Goal: Task Accomplishment & Management: Use online tool/utility

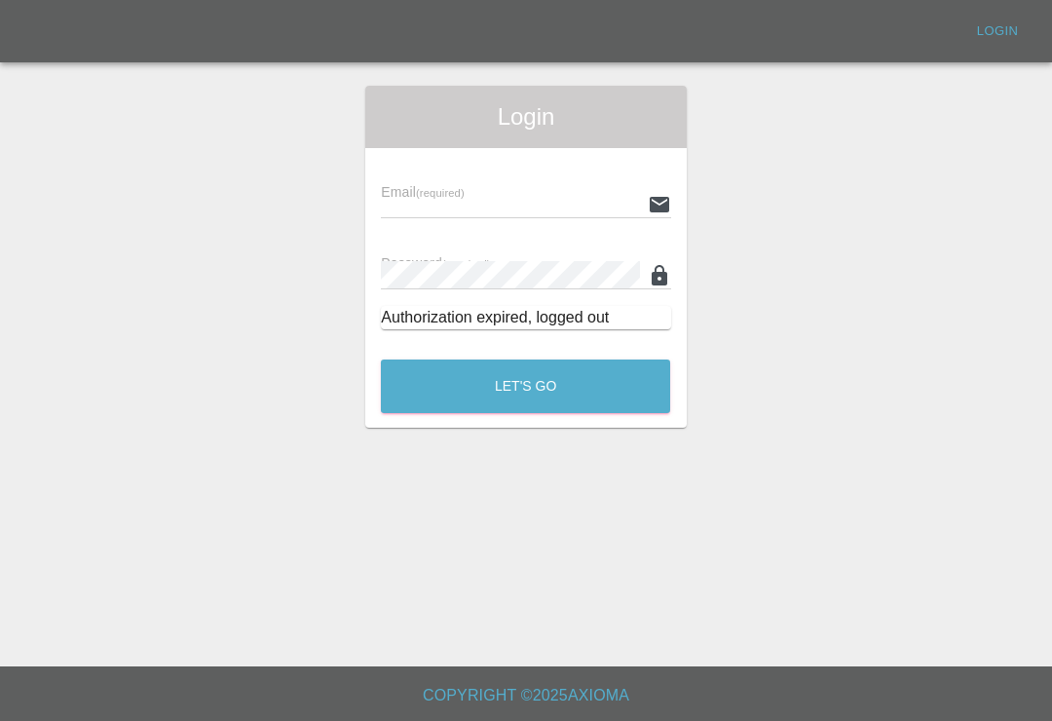
click at [578, 200] on input "text" at bounding box center [510, 204] width 258 height 28
type input "Smartpaintrepair1@gmail.com"
click at [525, 386] on button "Let's Go" at bounding box center [525, 387] width 289 height 54
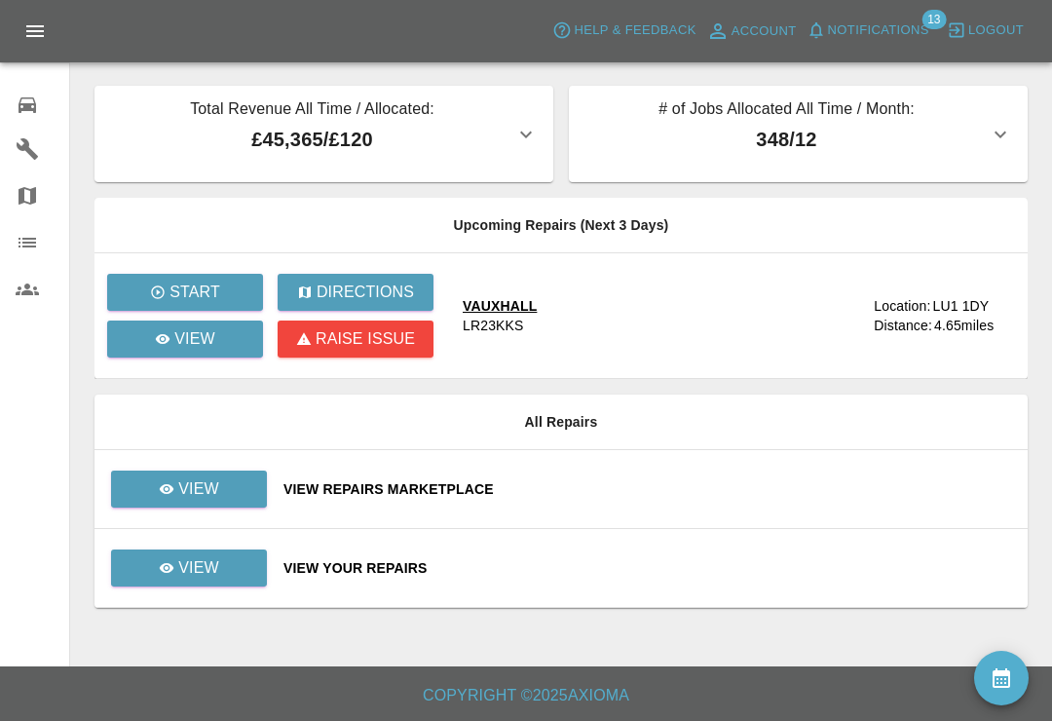
click at [826, 34] on button "Notifications" at bounding box center [868, 31] width 132 height 30
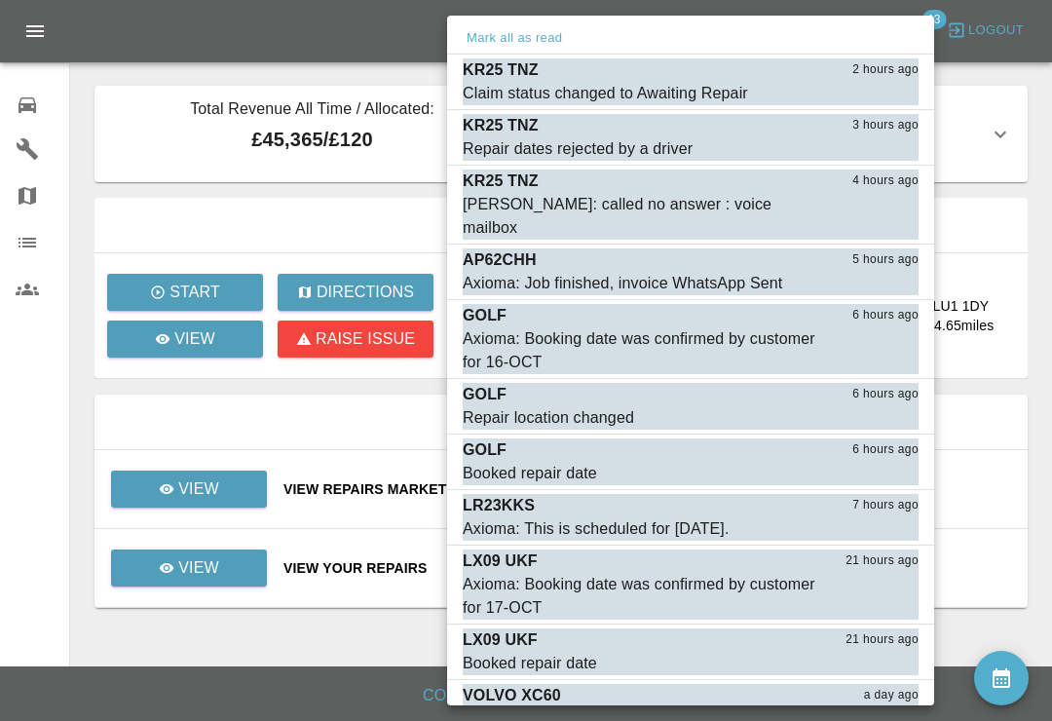
click at [567, 146] on div "Repair dates rejected by a driver" at bounding box center [578, 148] width 230 height 23
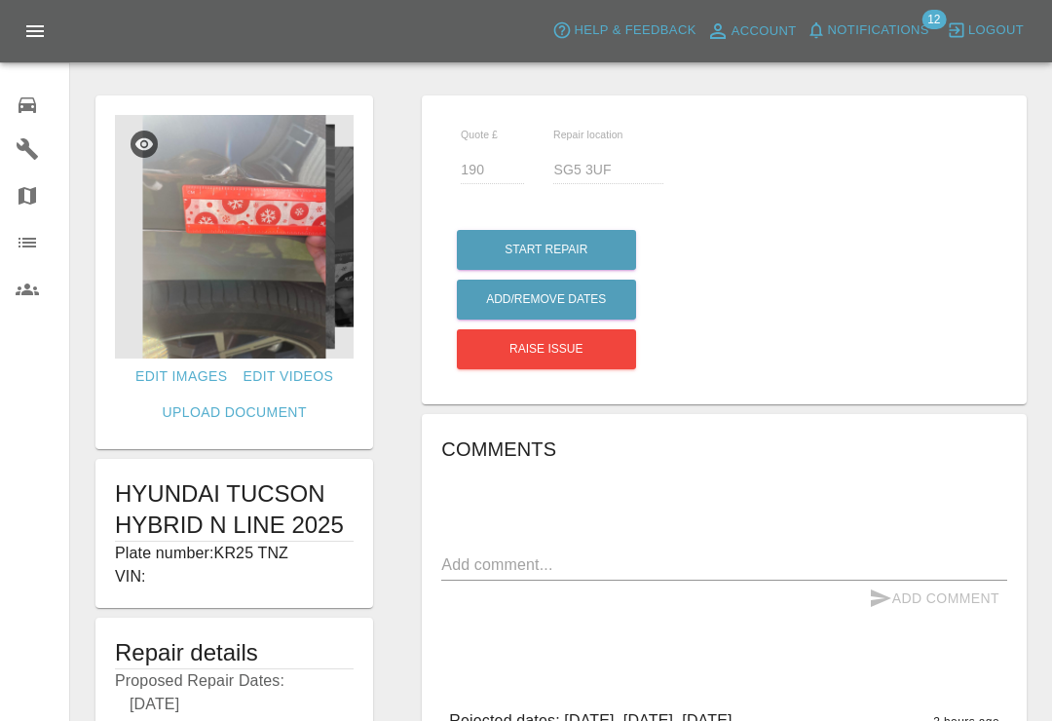
click at [849, 33] on span "Notifications" at bounding box center [878, 30] width 101 height 22
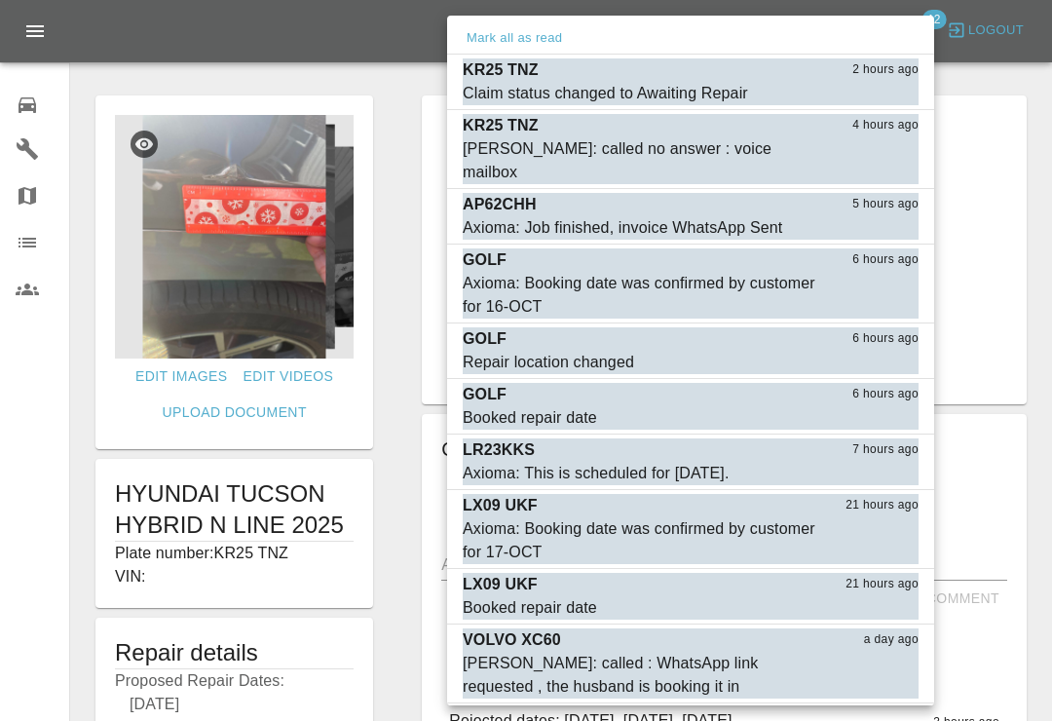
click at [885, 217] on button "Mark as read" at bounding box center [876, 228] width 86 height 22
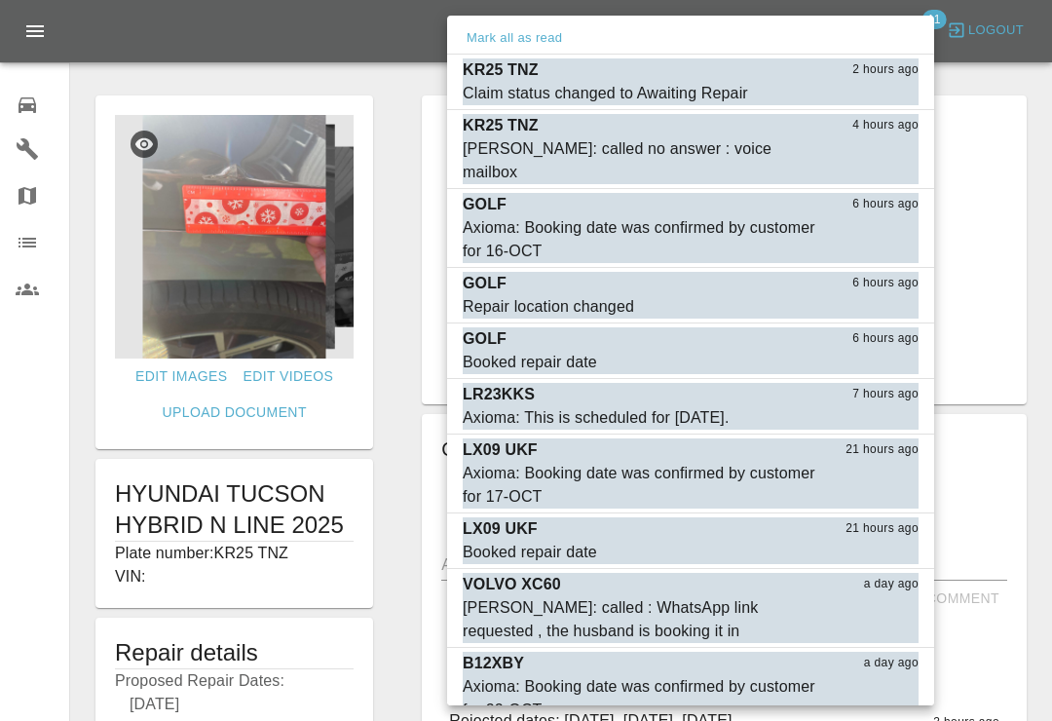
click at [887, 162] on button "Mark as read" at bounding box center [876, 173] width 86 height 22
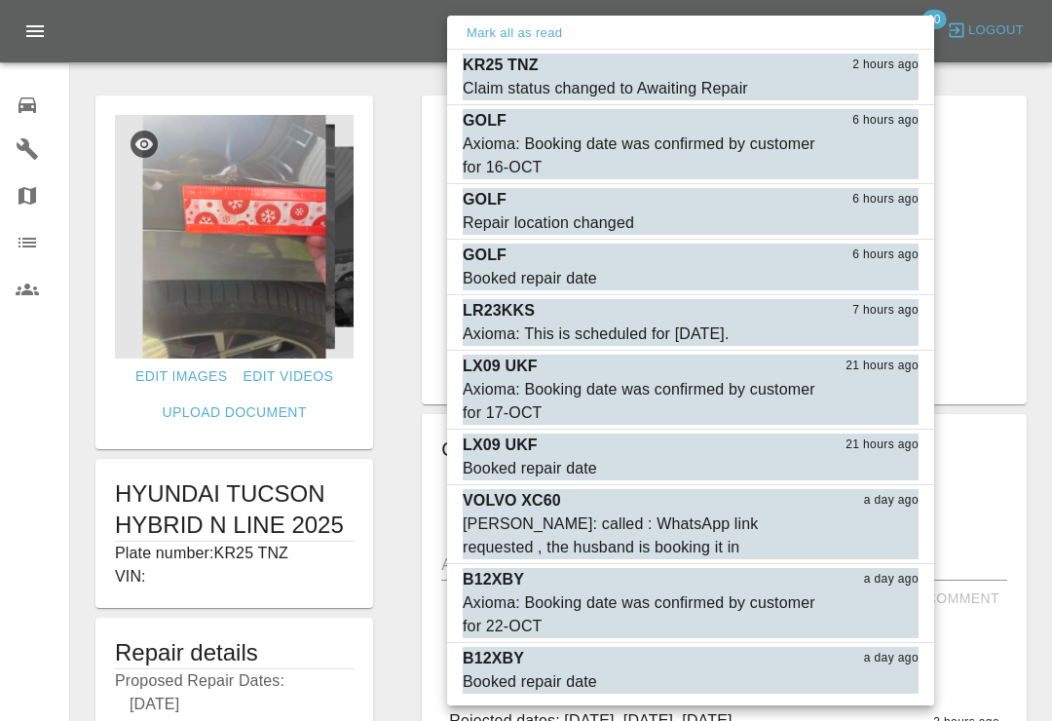
scroll to position [4, 0]
click at [560, 221] on div "Repair location changed" at bounding box center [548, 223] width 171 height 23
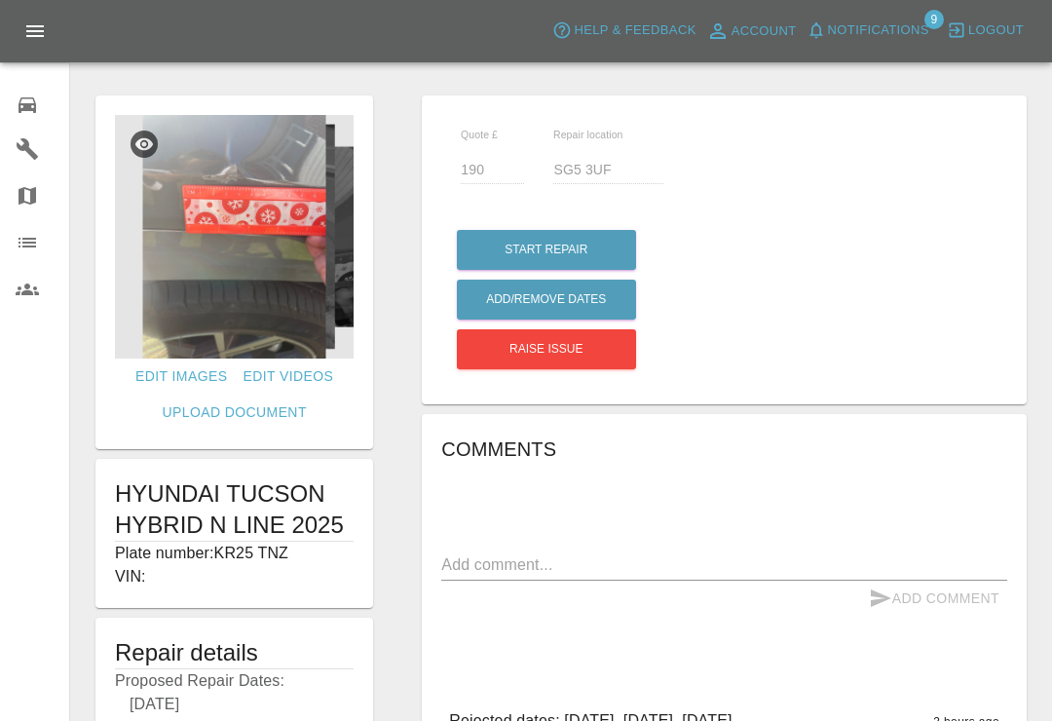
type input "120"
type input "SG156ZA"
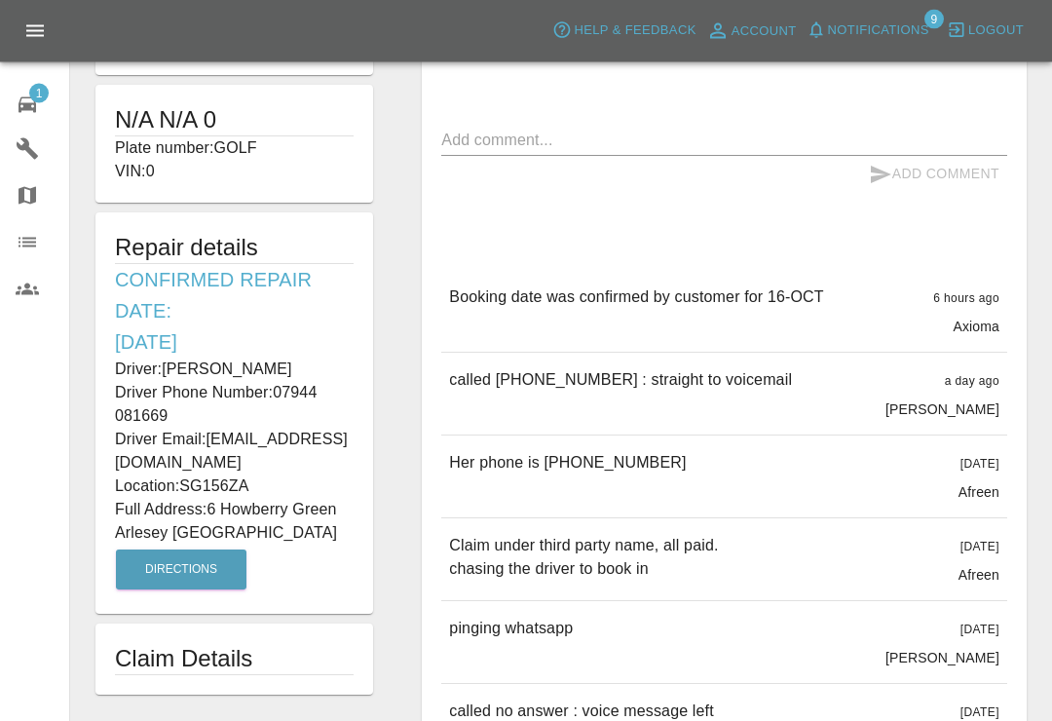
scroll to position [374, 0]
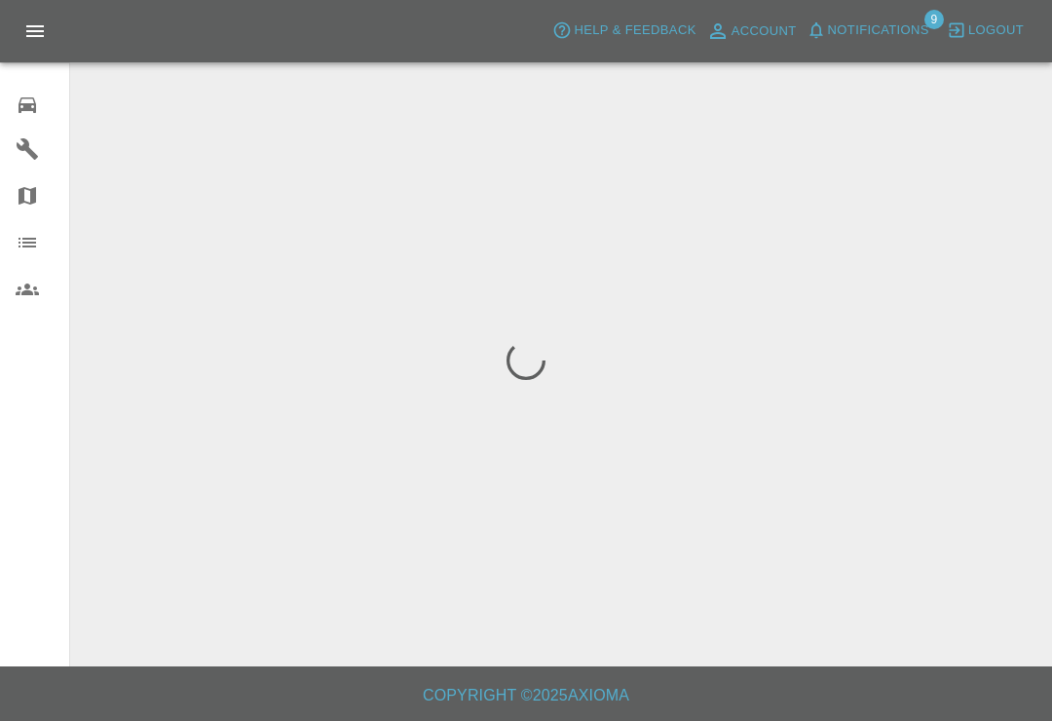
scroll to position [30, 0]
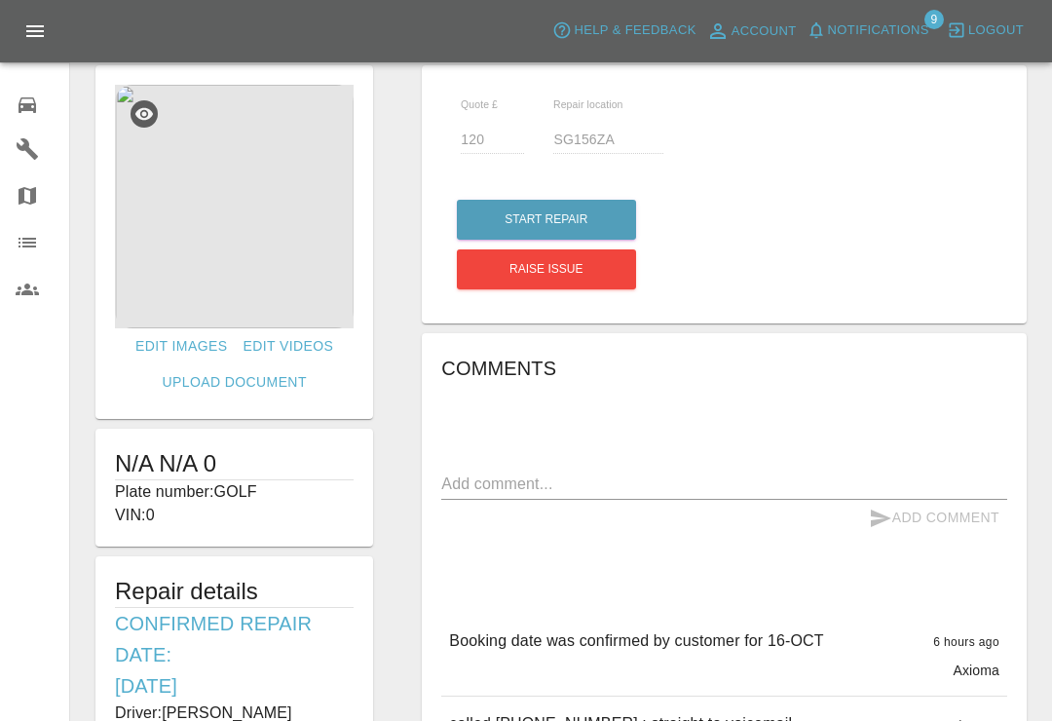
click at [31, 107] on icon at bounding box center [28, 105] width 18 height 16
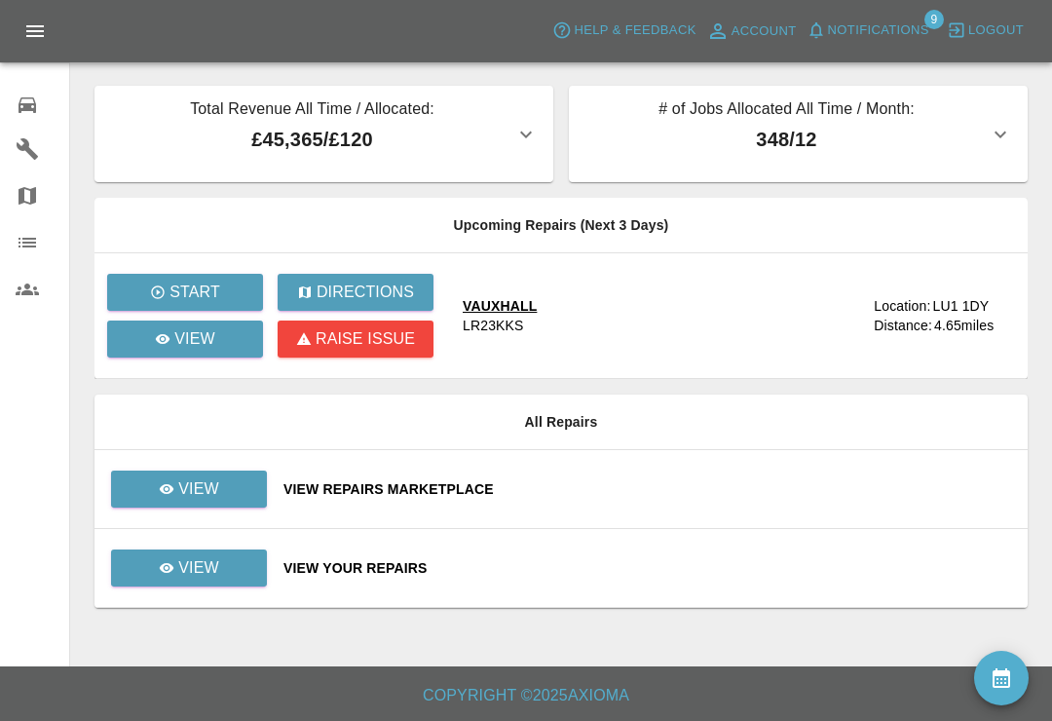
click at [830, 42] on button "Notifications" at bounding box center [868, 31] width 132 height 30
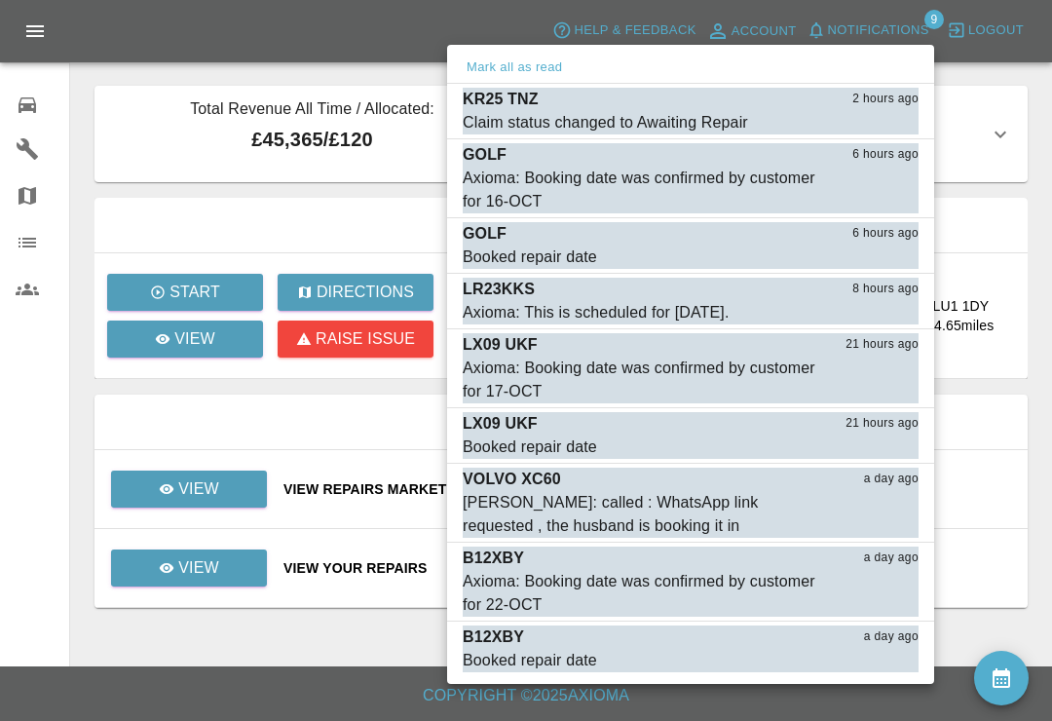
click at [534, 179] on div "Axioma: Booking date was confirmed by customer for 16-OCT" at bounding box center [642, 190] width 359 height 47
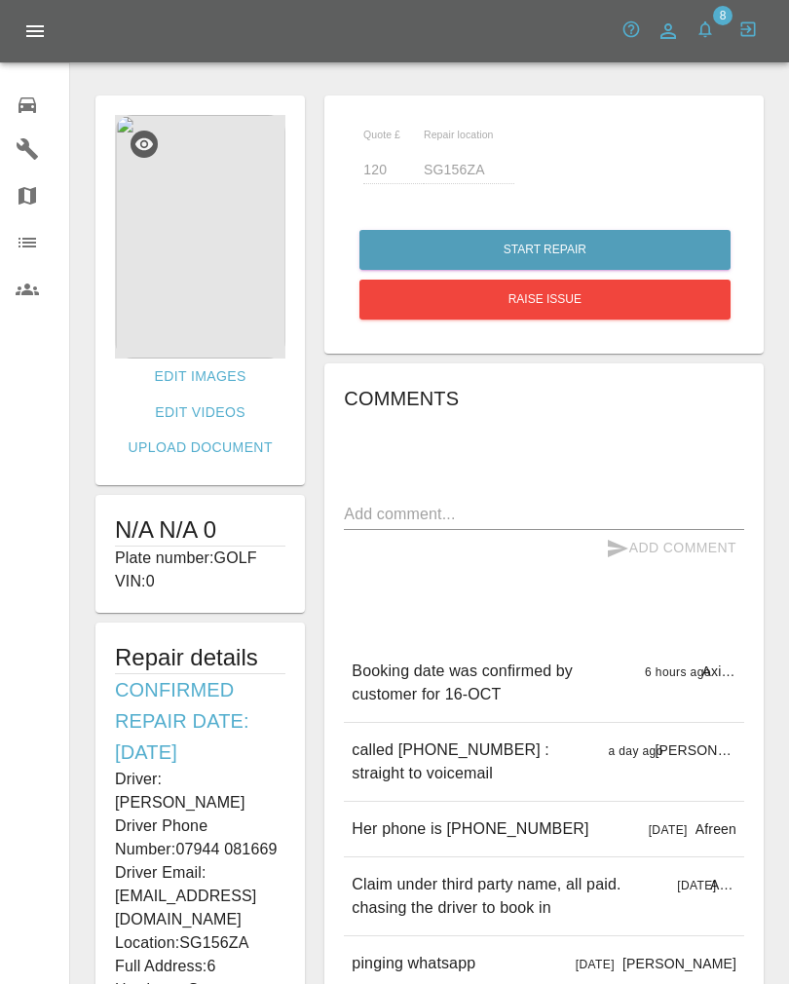
click at [703, 46] on button "button" at bounding box center [705, 29] width 35 height 35
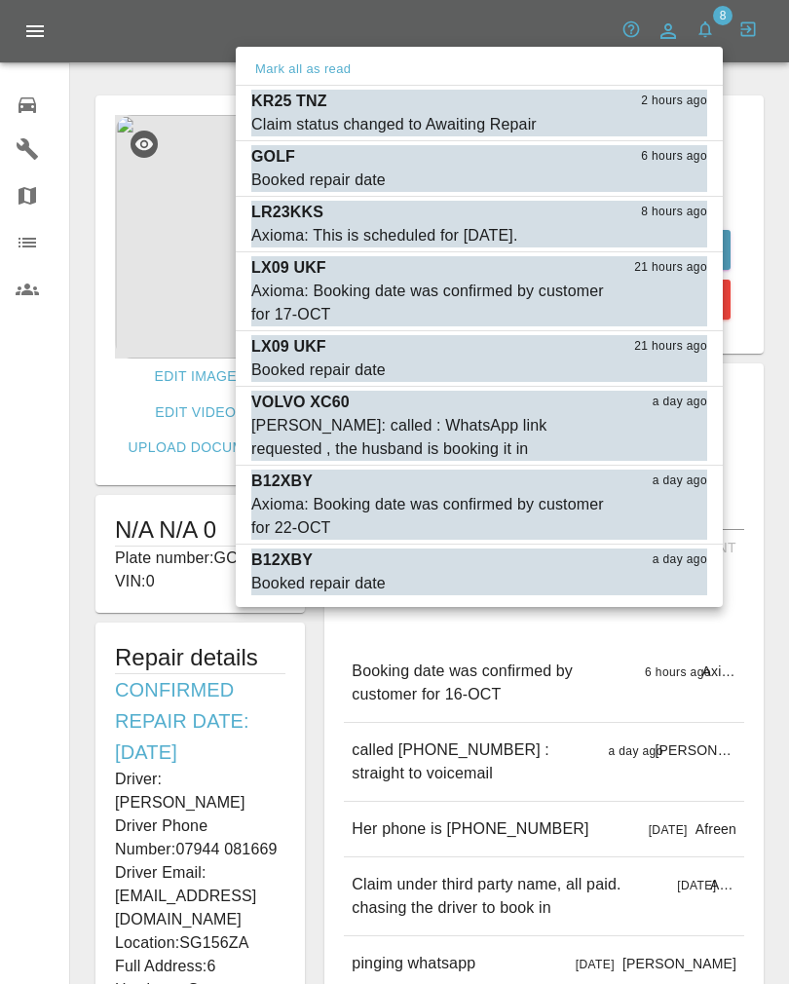
click at [635, 185] on button "Mark as read" at bounding box center [665, 181] width 86 height 22
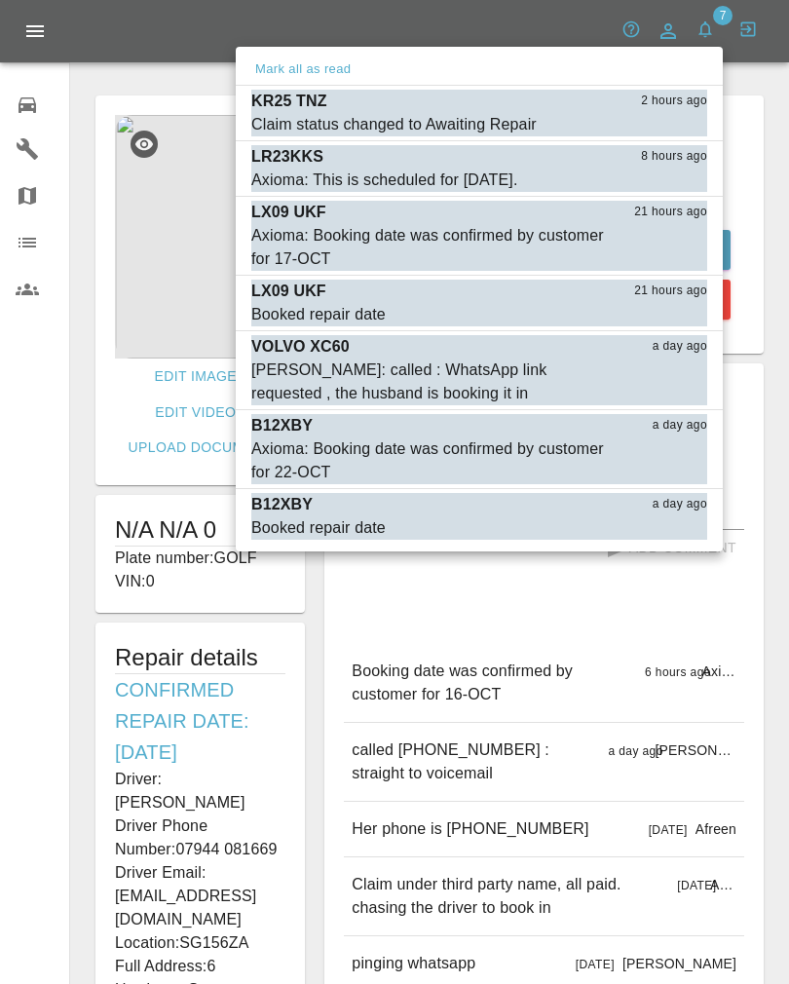
click at [630, 187] on button "Mark as read" at bounding box center [665, 181] width 86 height 22
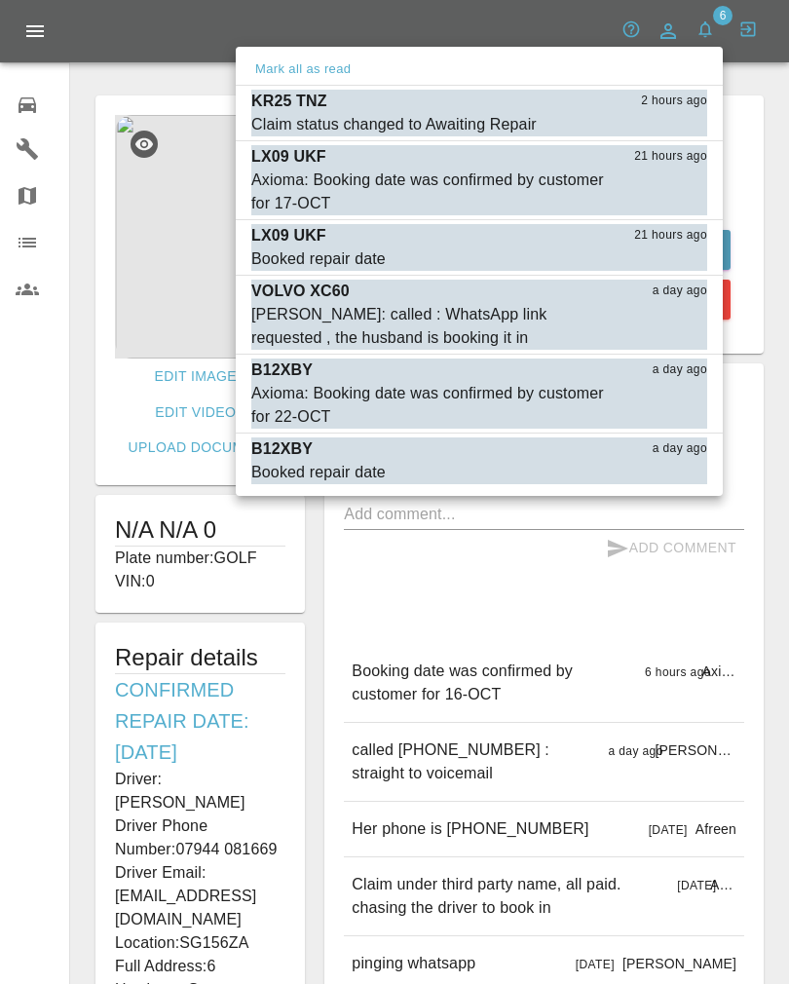
click at [297, 209] on div "Axioma: Booking date was confirmed by customer for 17-OCT" at bounding box center [430, 192] width 359 height 47
click at [297, 208] on div "Axioma: Booking date was confirmed by customer for 17-OCT" at bounding box center [430, 192] width 359 height 47
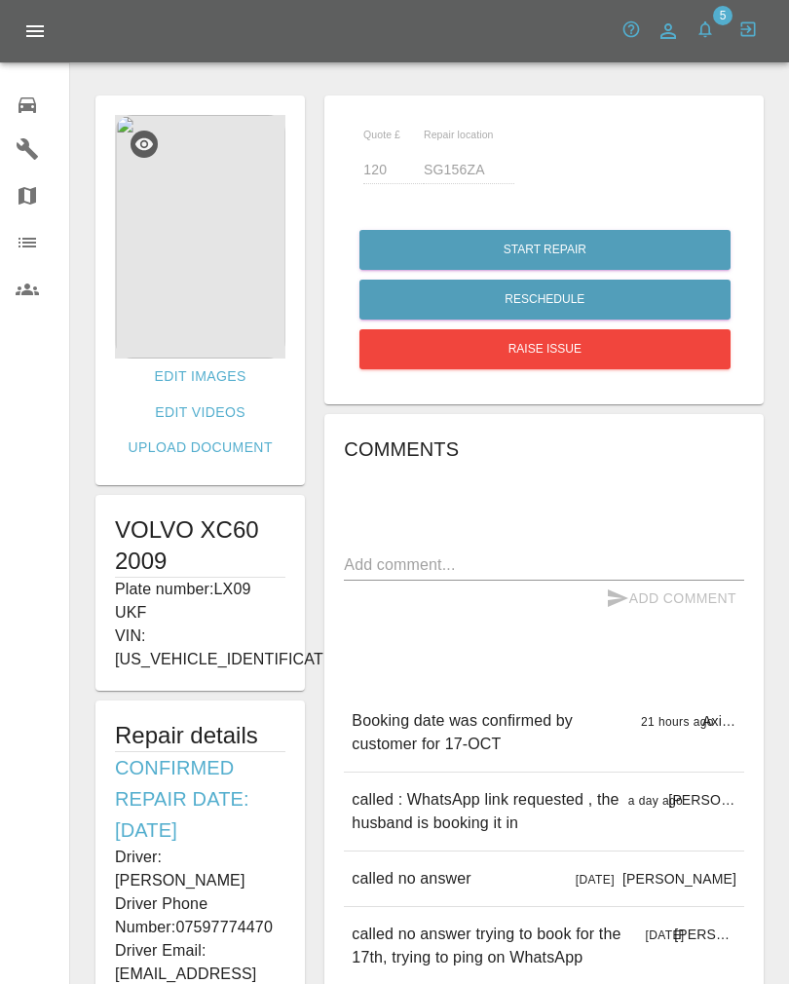
type input "140"
type input "MK43 9DT"
click at [714, 35] on icon "button" at bounding box center [705, 28] width 19 height 19
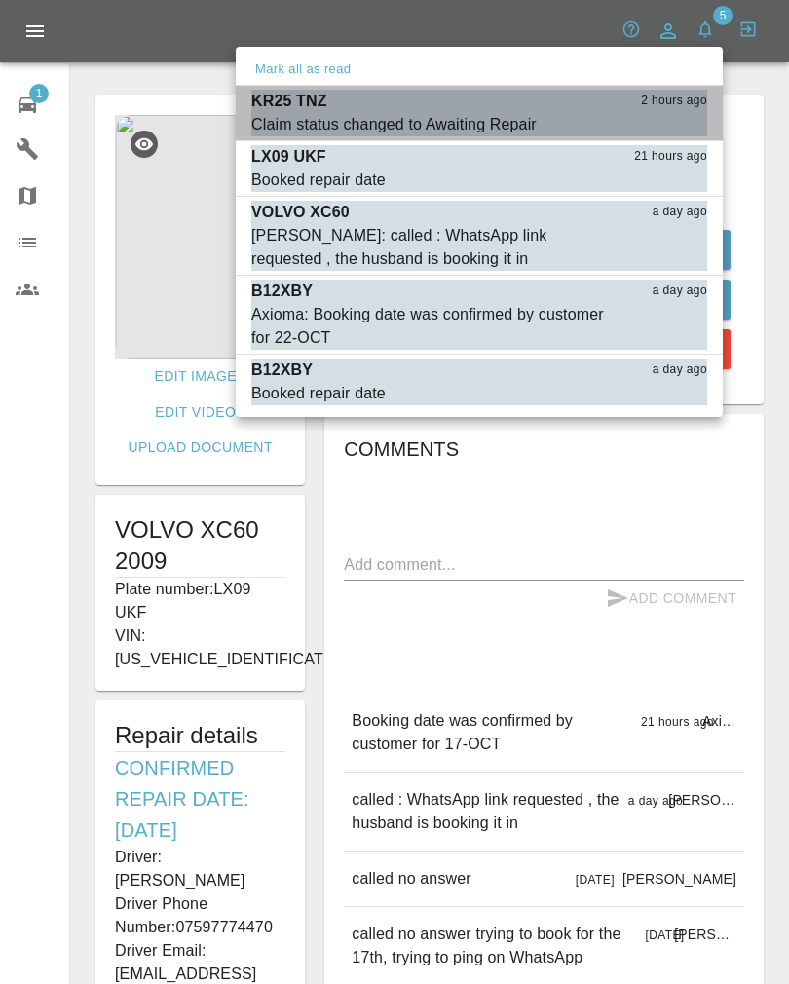
click at [634, 133] on button "Mark as read" at bounding box center [665, 125] width 86 height 22
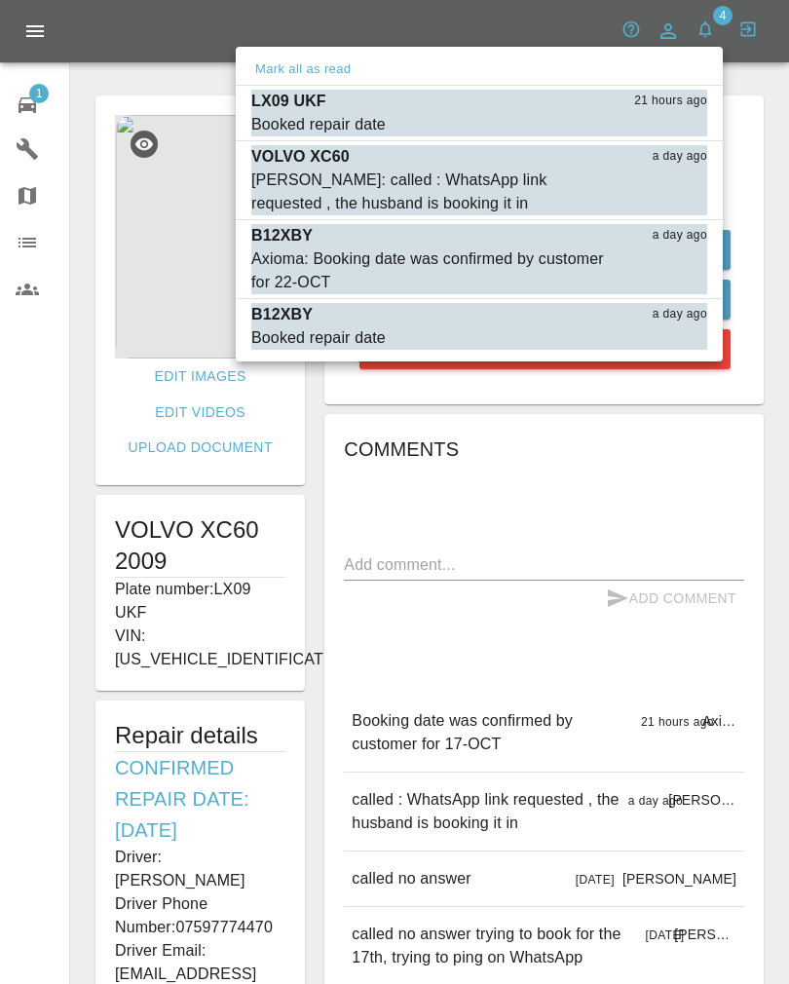
click at [301, 267] on div "Axioma: Booking date was confirmed by customer for 22-OCT" at bounding box center [430, 270] width 359 height 47
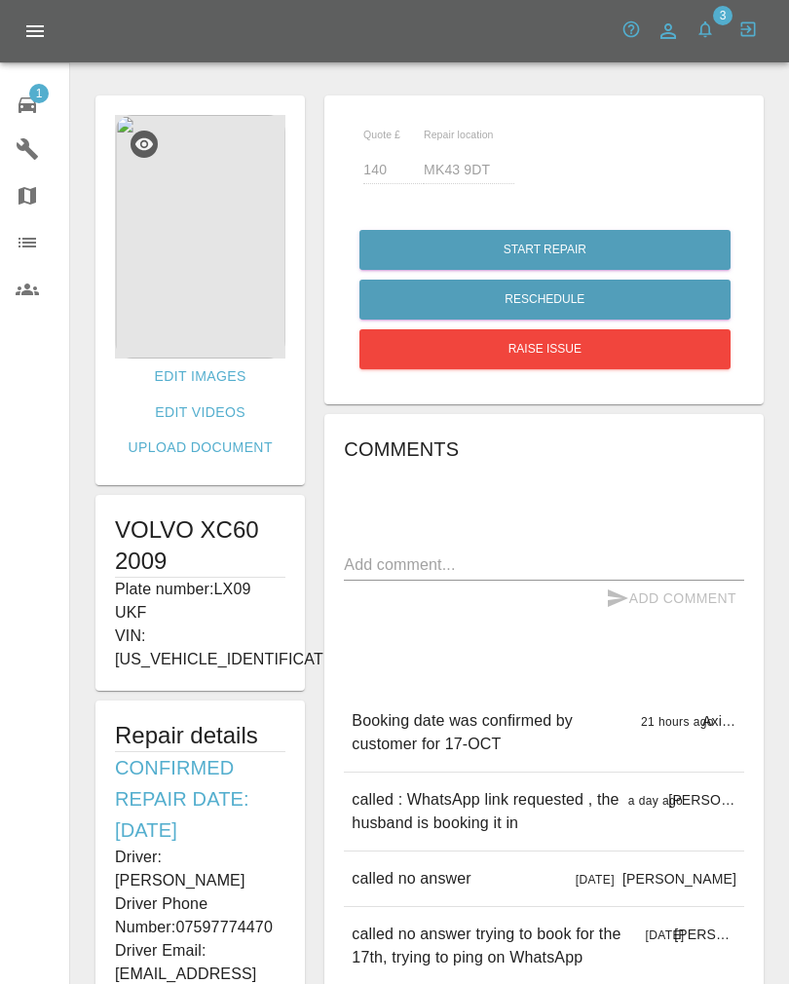
type input "135"
type input "LU2 8DT"
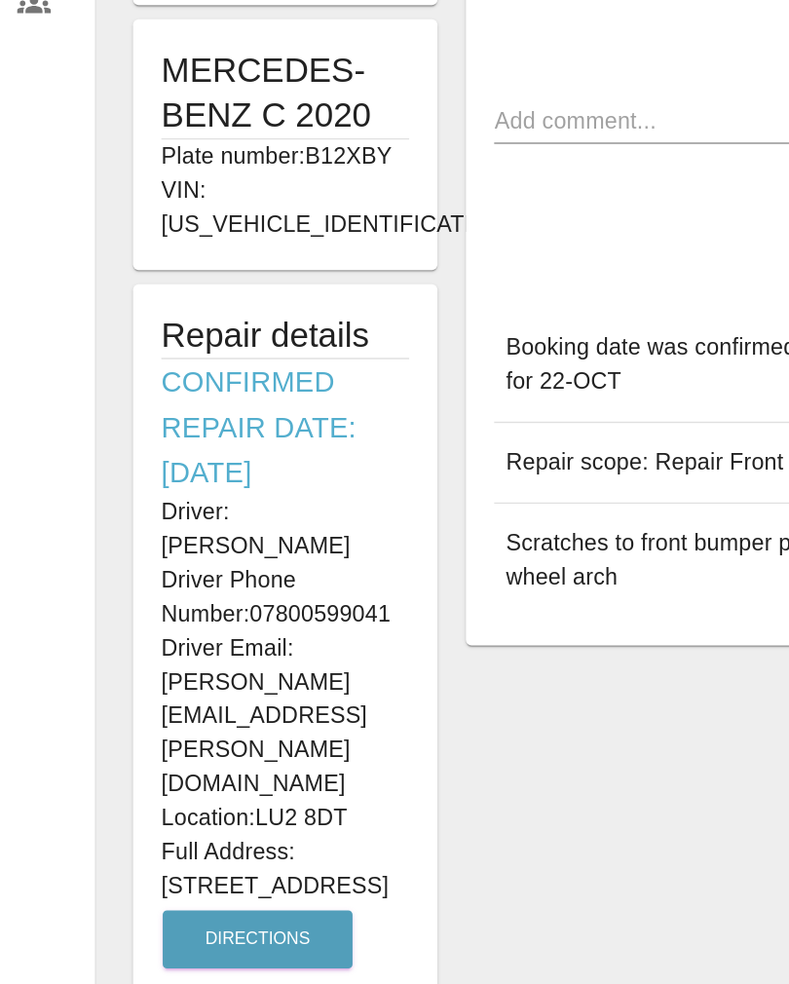
scroll to position [261, 0]
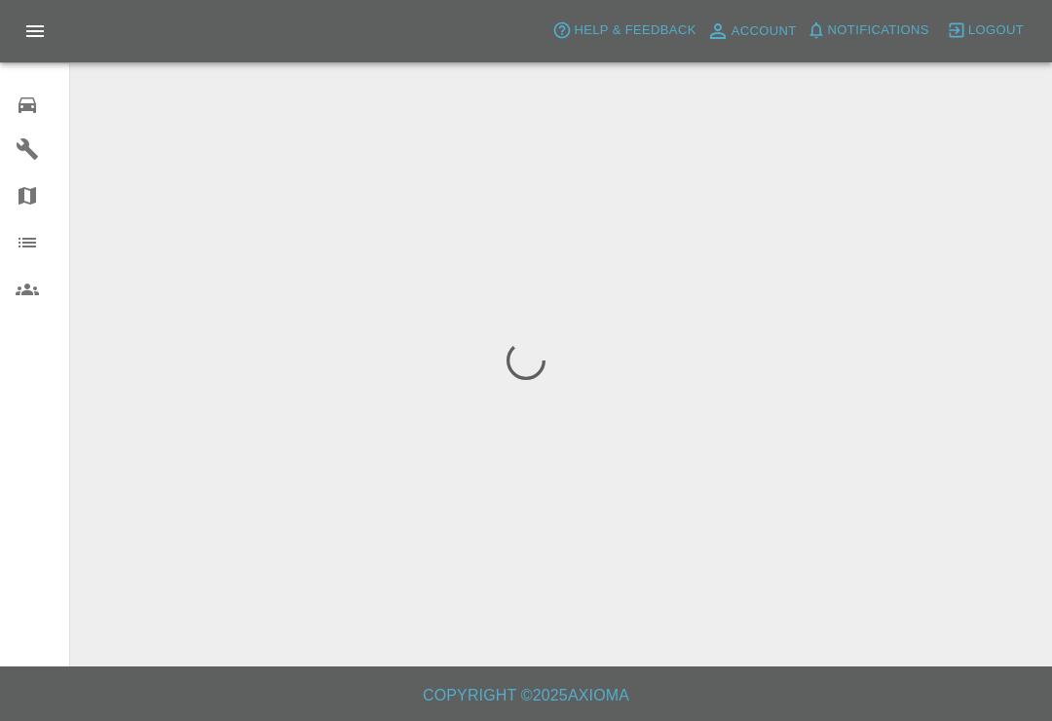
scroll to position [207, 20]
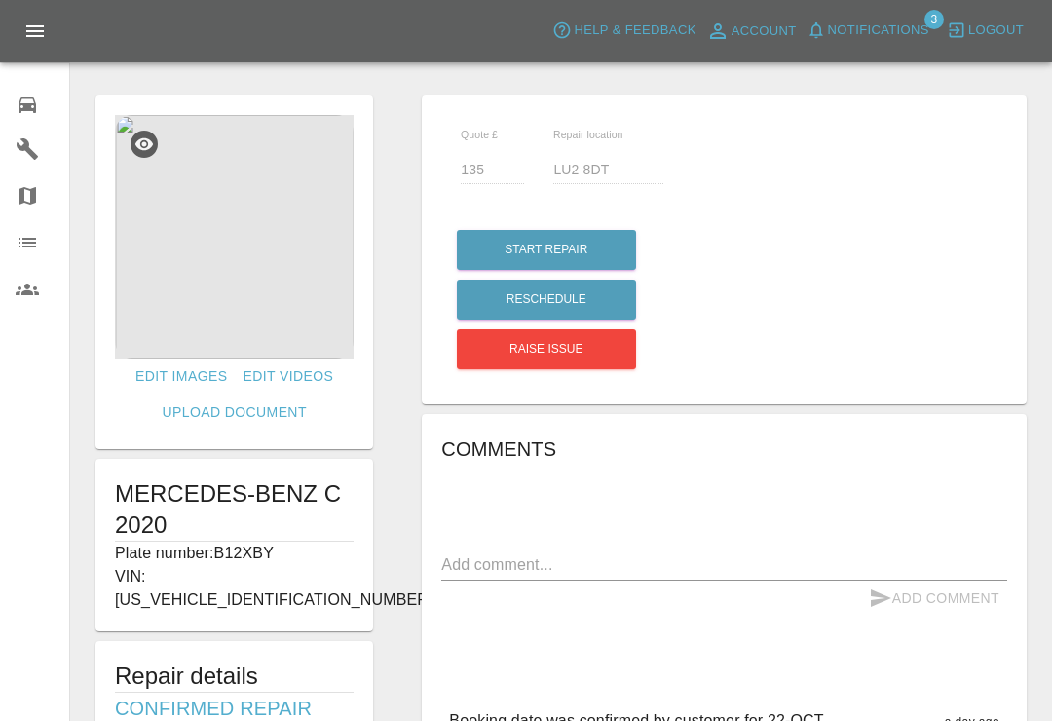
click at [823, 41] on button "Notifications" at bounding box center [868, 31] width 132 height 30
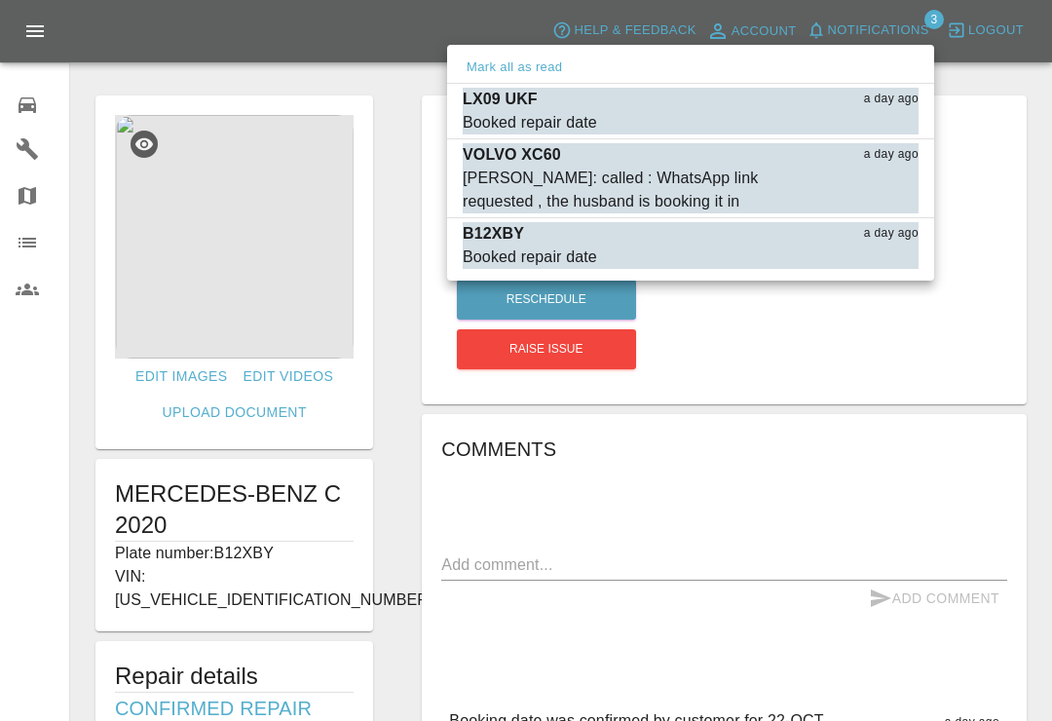
click at [551, 117] on div "Booked repair date" at bounding box center [530, 122] width 134 height 23
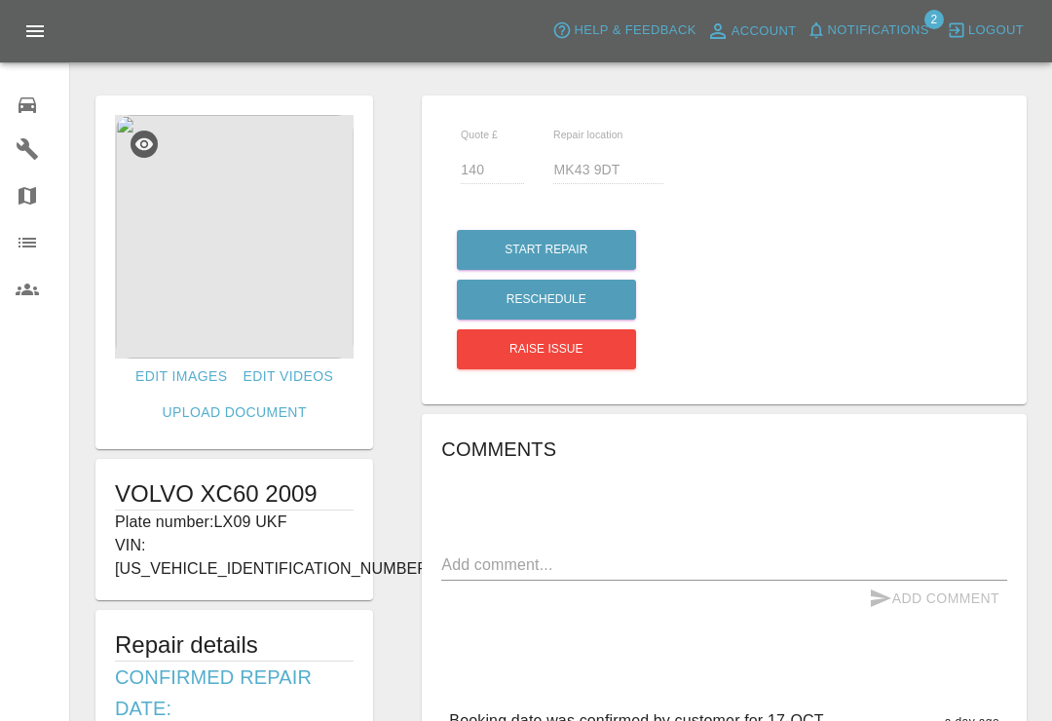
type input "140"
type input "MK43 9DT"
click at [619, 1] on div "Axioma Help & Feedback Account Notifications 2 Logout" at bounding box center [526, 31] width 1052 height 62
